Goal: Transaction & Acquisition: Purchase product/service

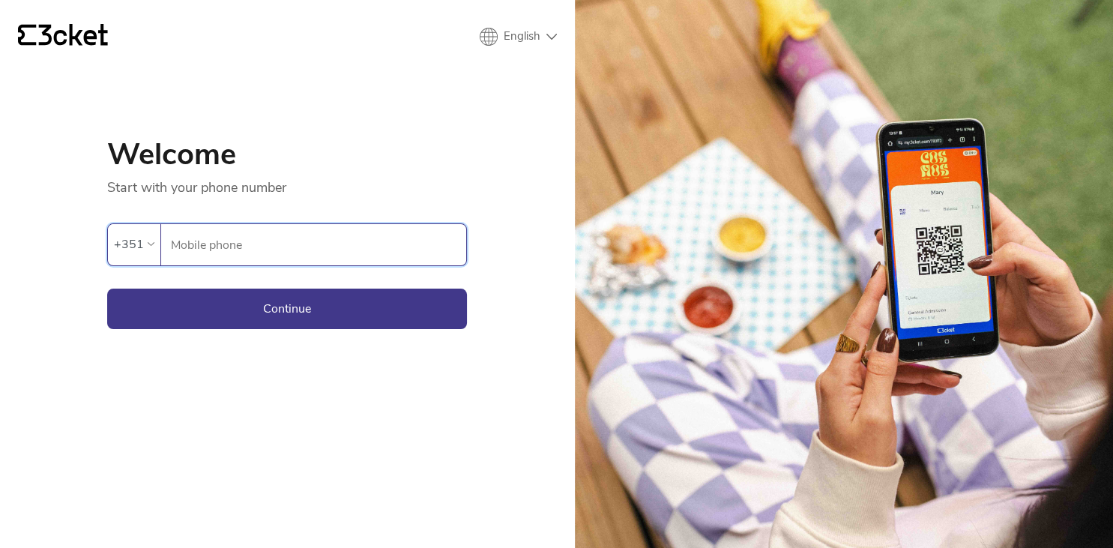
type input "933238617"
click at [107, 289] on button "Continue" at bounding box center [287, 309] width 360 height 40
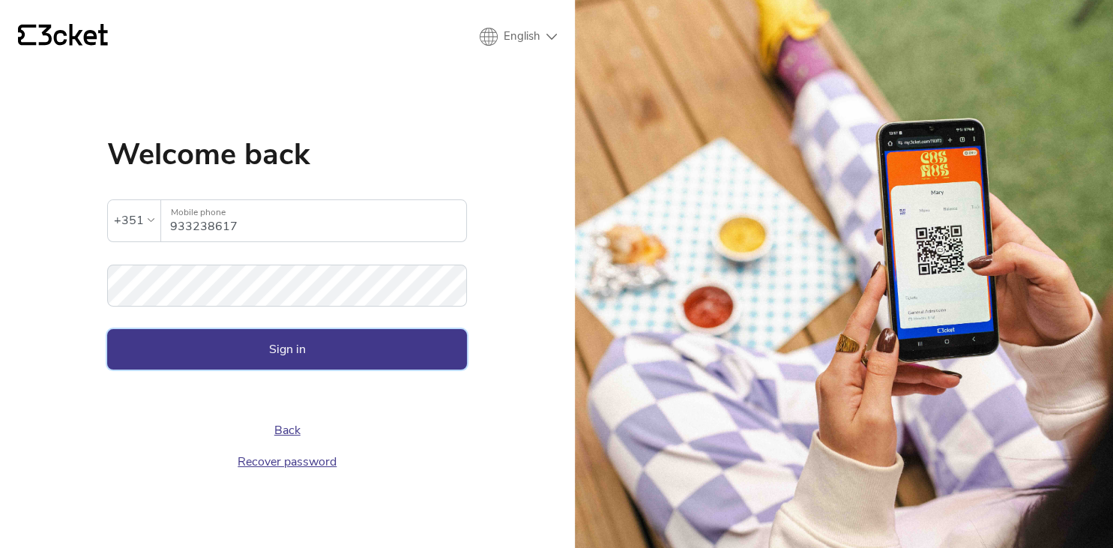
click at [259, 340] on button "Sign in" at bounding box center [287, 349] width 360 height 40
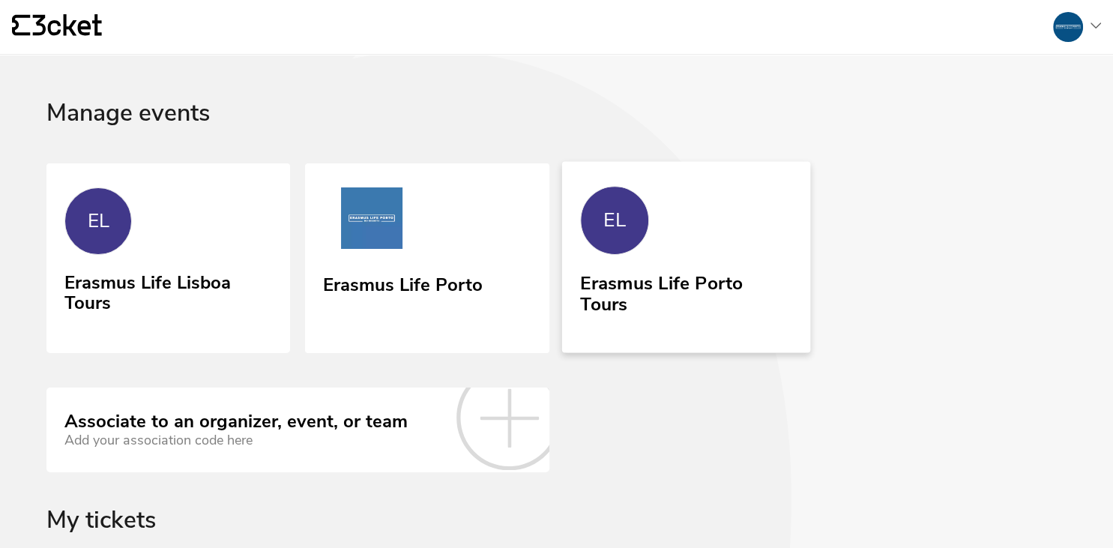
click at [713, 261] on link "EL Erasmus Life Porto Tours" at bounding box center [685, 256] width 249 height 191
click at [405, 259] on link "Erasmus Life Porto" at bounding box center [427, 258] width 249 height 194
click at [676, 298] on div "Erasmus Life Porto Tours" at bounding box center [686, 290] width 208 height 47
